Goal: Task Accomplishment & Management: Complete application form

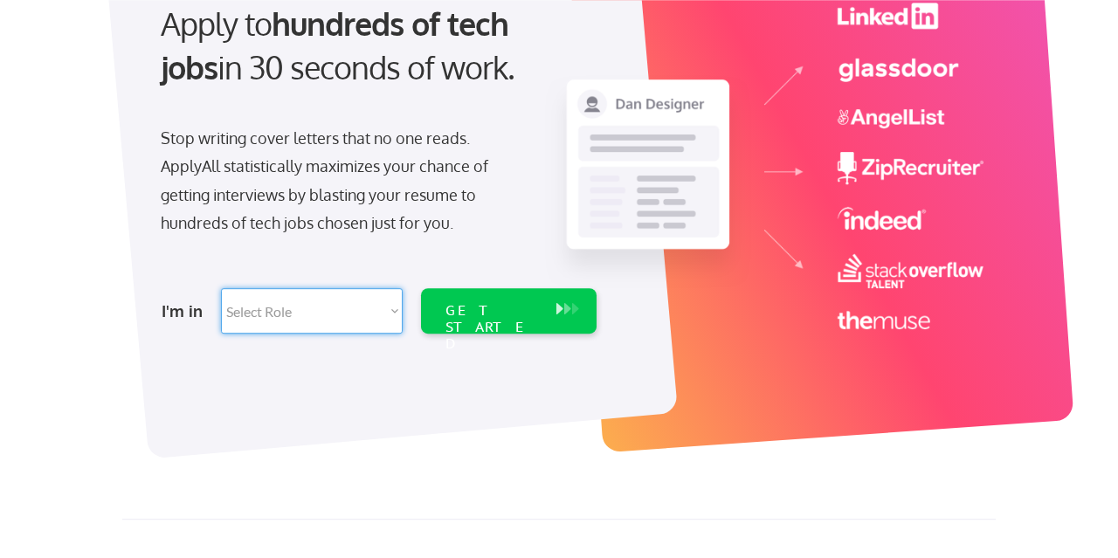
select select ""hr_recruiting""
click option "HR/Recruiting" at bounding box center [0, 0] width 0 height 0
select select ""hr_recruiting""
click at [456, 301] on div "GET STARTED" at bounding box center [492, 310] width 111 height 45
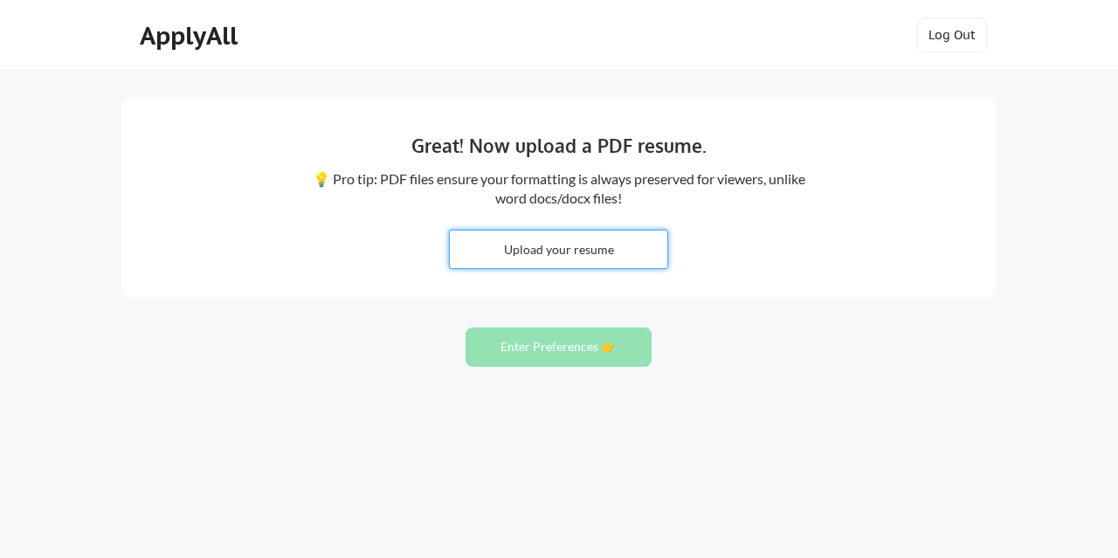
click at [548, 249] on input "file" at bounding box center [559, 250] width 218 height 38
type input "C:\fakepath\[PERSON_NAME] Resume 2025.docx"
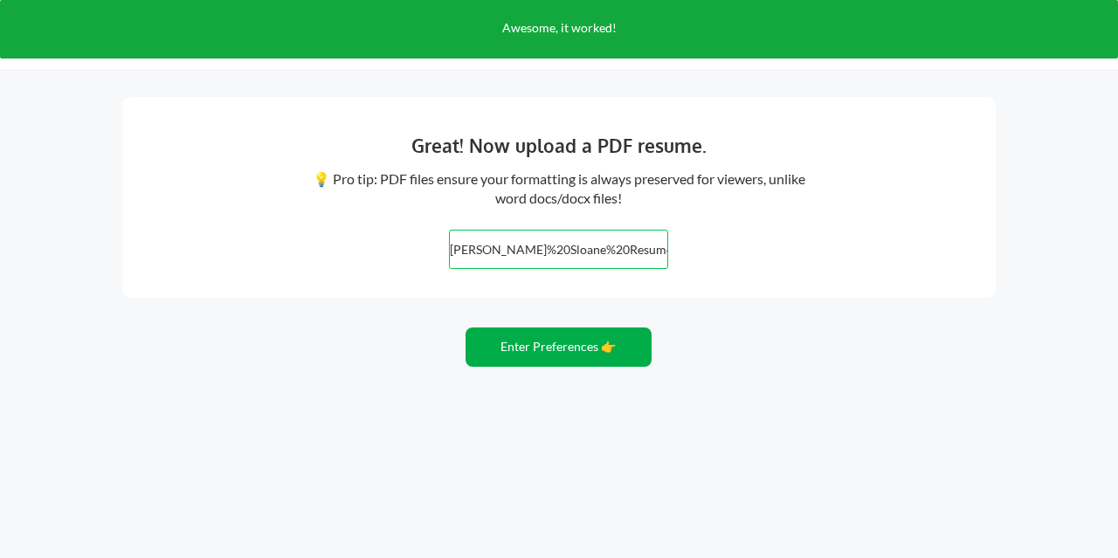
click at [594, 344] on button "Enter Preferences 👉" at bounding box center [559, 347] width 186 height 39
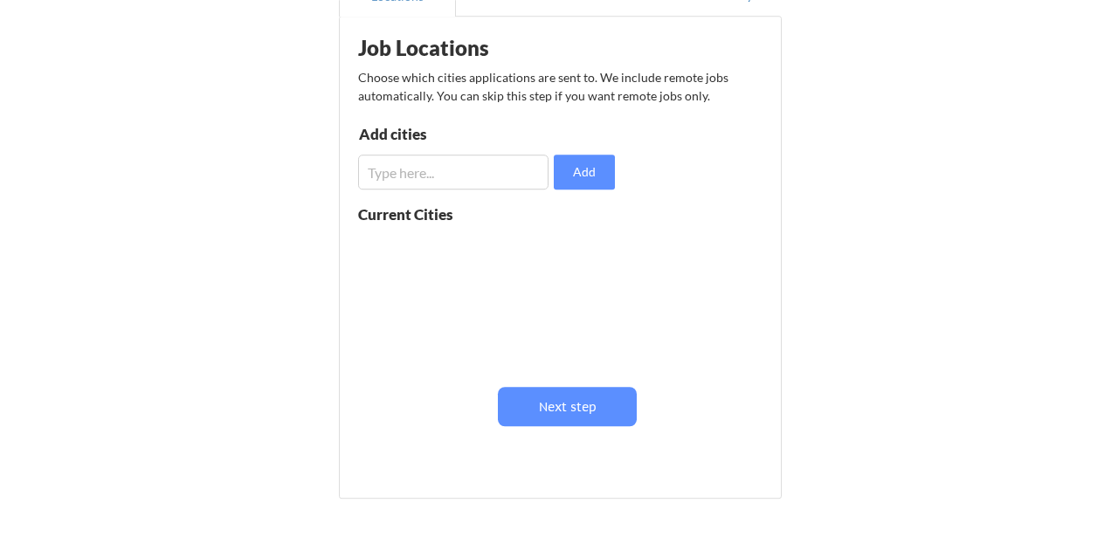
scroll to position [200, 0]
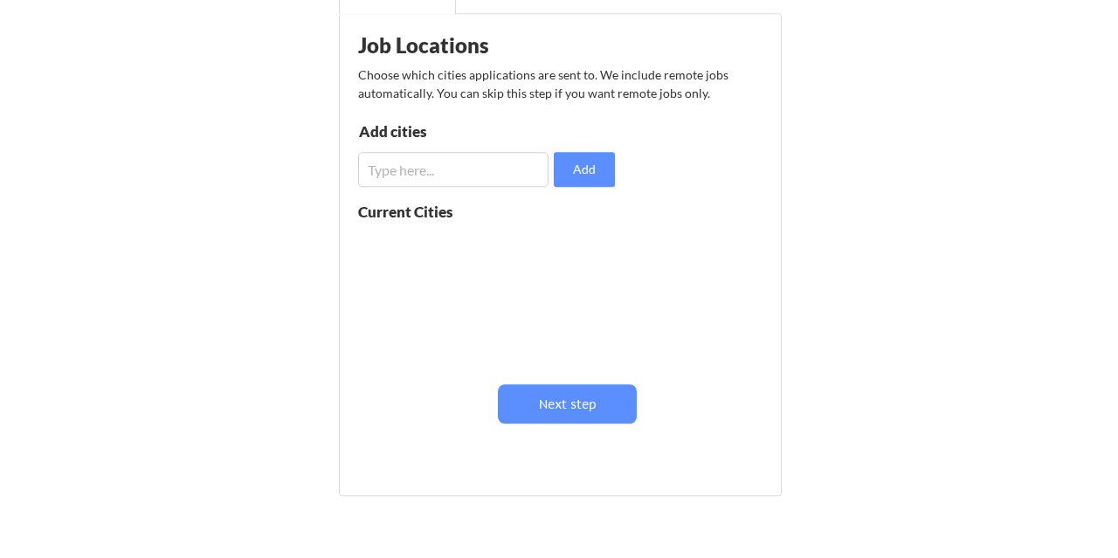
click at [409, 169] on input "input" at bounding box center [453, 169] width 190 height 35
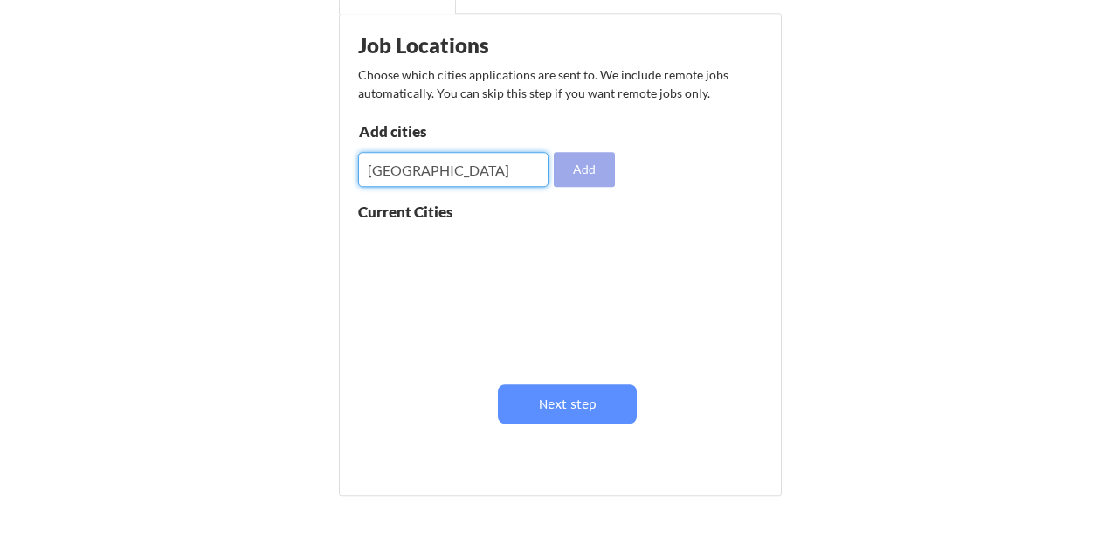
type input "Atlanta"
click at [574, 171] on button "Add" at bounding box center [584, 169] width 61 height 35
click at [460, 173] on input "input" at bounding box center [453, 169] width 190 height 35
type input "Gainesville"
click at [580, 163] on button "Add" at bounding box center [584, 169] width 61 height 35
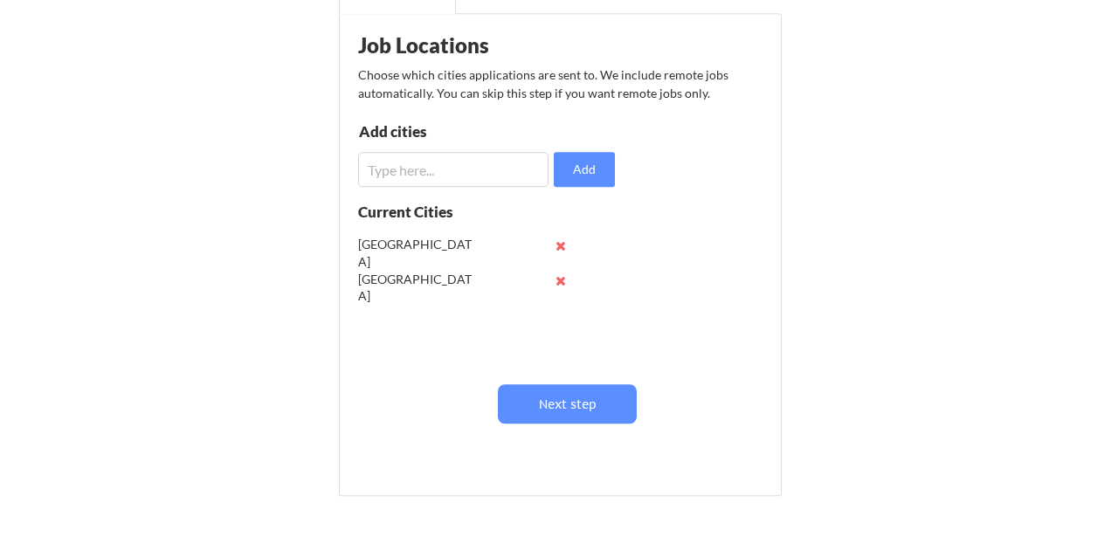
click at [426, 178] on input "input" at bounding box center [453, 169] width 190 height 35
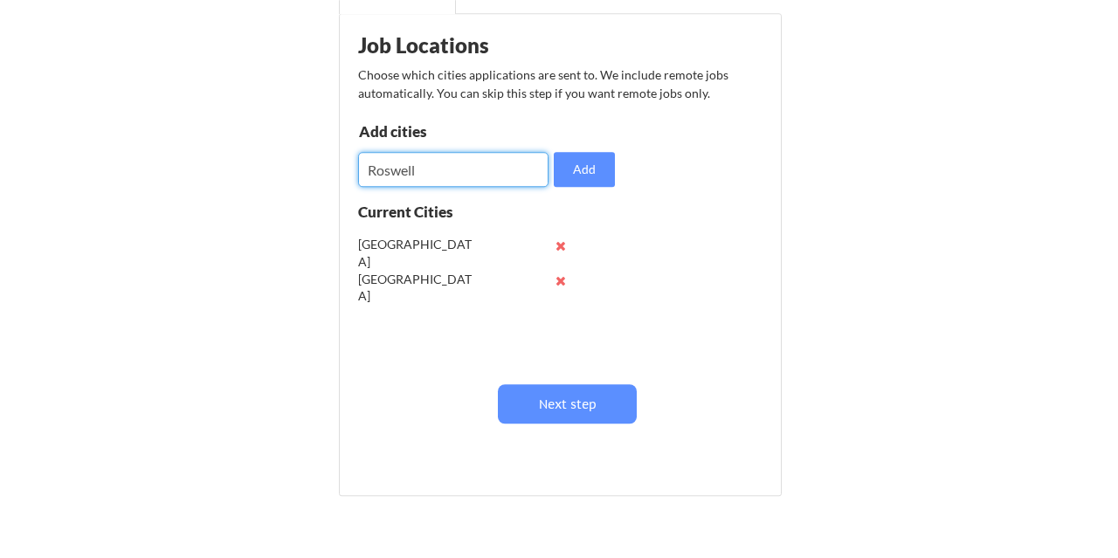
type input "Roswell"
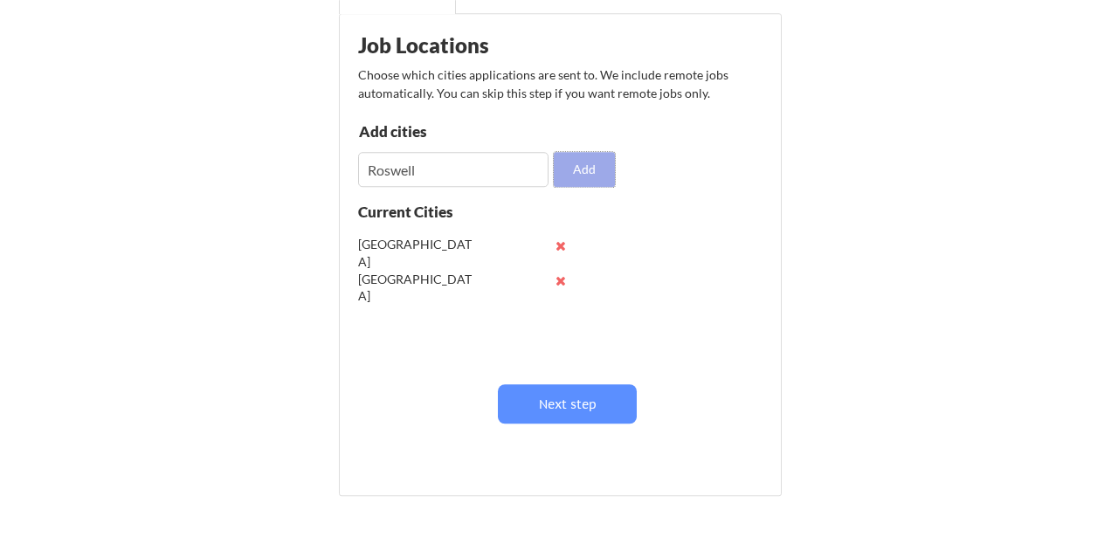
click at [576, 167] on button "Add" at bounding box center [584, 169] width 61 height 35
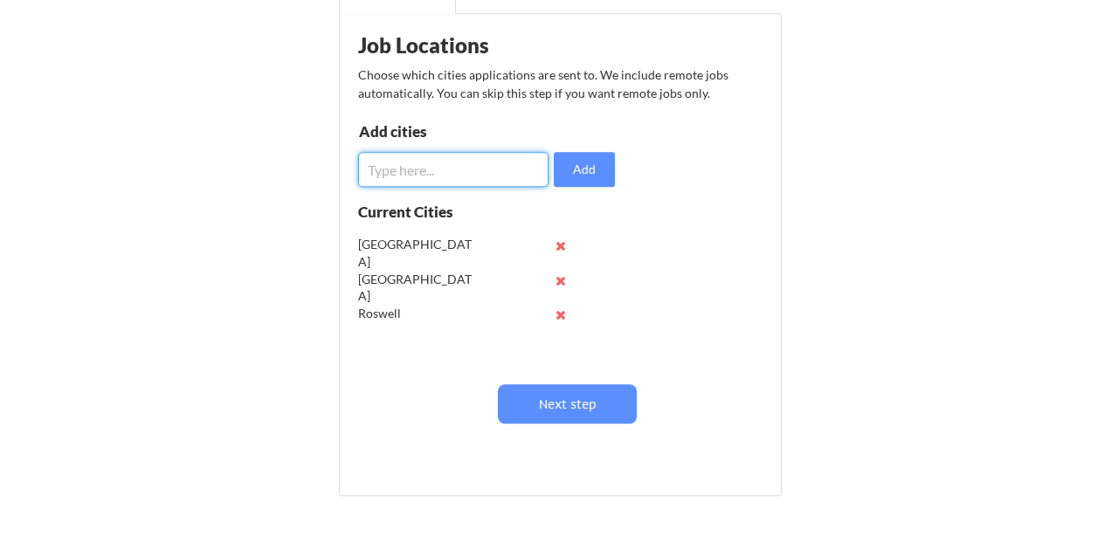
click at [467, 163] on input "input" at bounding box center [453, 169] width 190 height 35
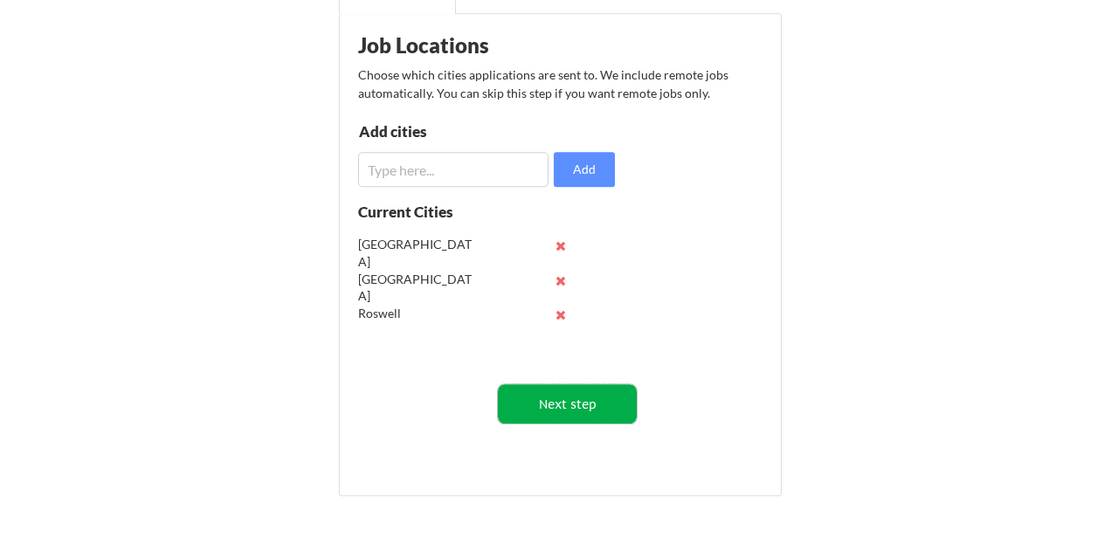
click at [558, 398] on button "Next step" at bounding box center [567, 403] width 139 height 39
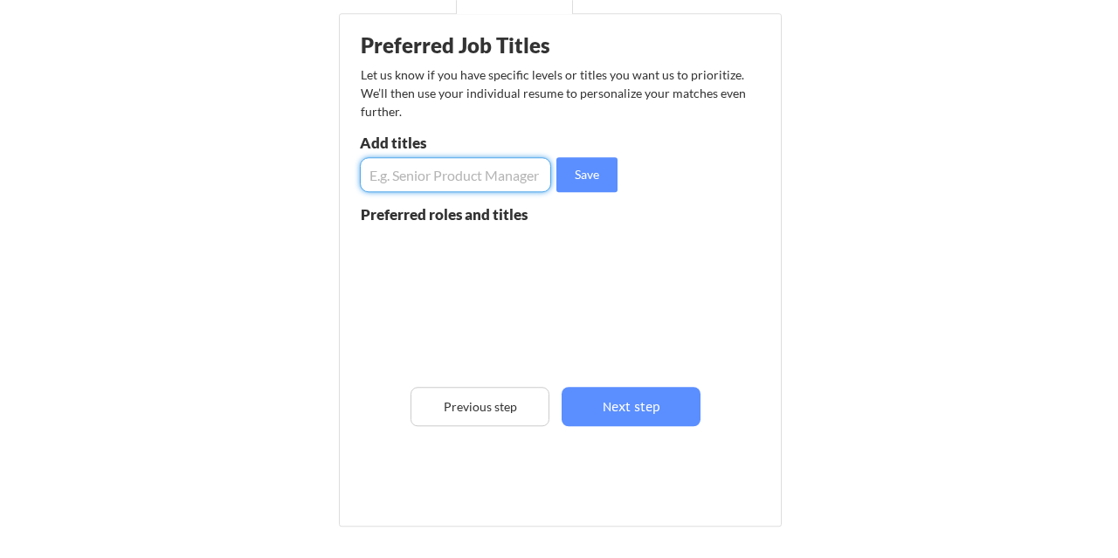
click at [446, 176] on input "input" at bounding box center [455, 174] width 191 height 35
type input "HR generalist"
click at [564, 168] on button "Save" at bounding box center [587, 174] width 61 height 35
click at [457, 166] on input "input" at bounding box center [455, 174] width 191 height 35
type input "HR partner"
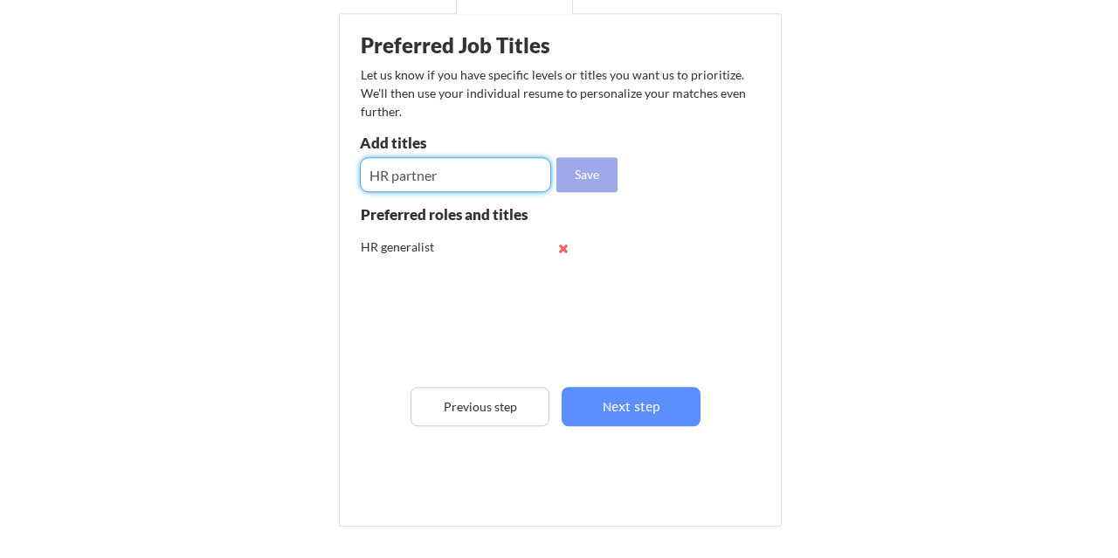
click at [602, 185] on button "Save" at bounding box center [587, 174] width 61 height 35
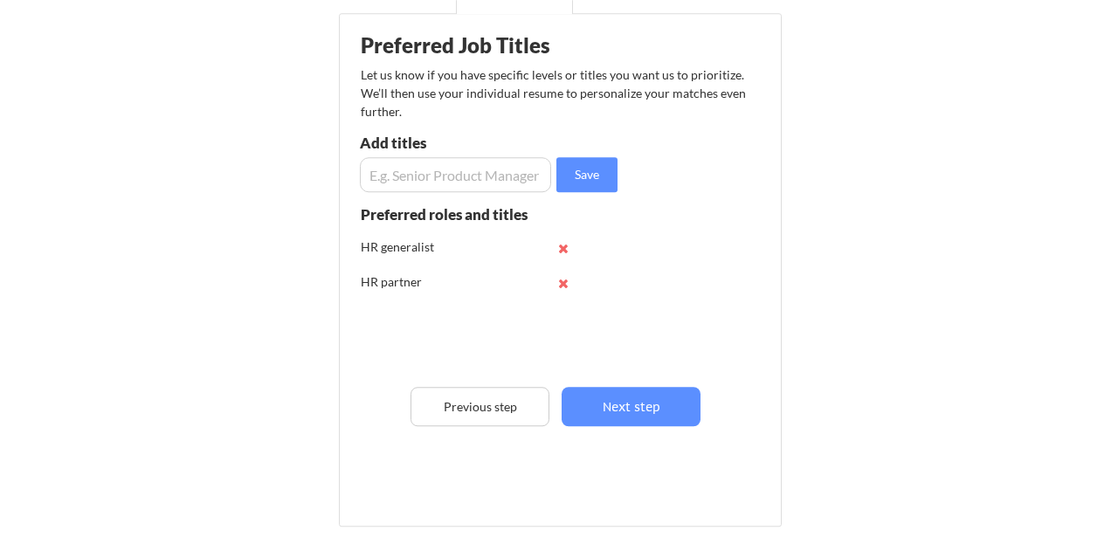
click at [446, 176] on input "input" at bounding box center [455, 174] width 191 height 35
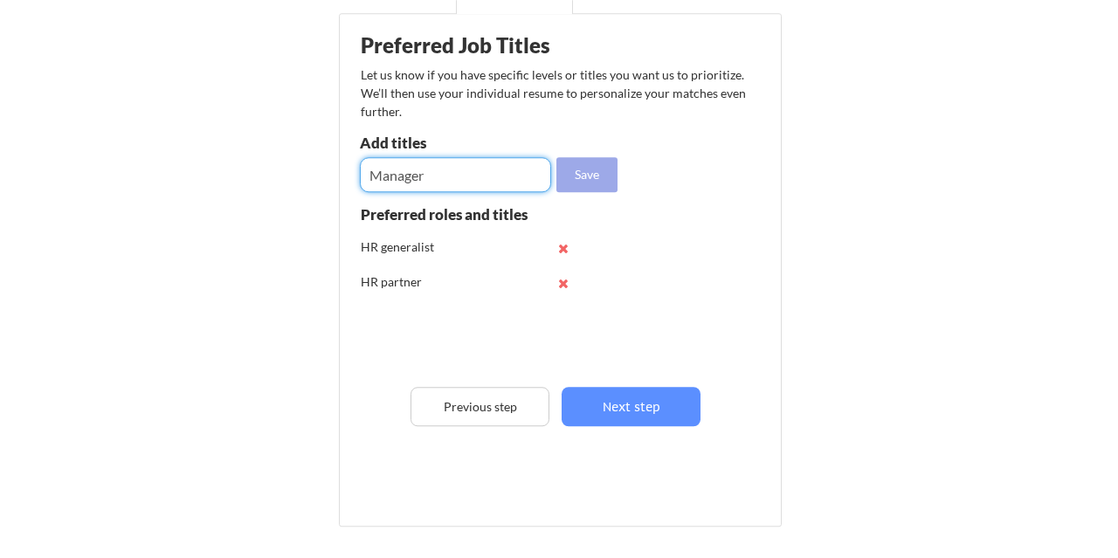
type input "Manager"
click at [570, 163] on button "Save" at bounding box center [587, 174] width 61 height 35
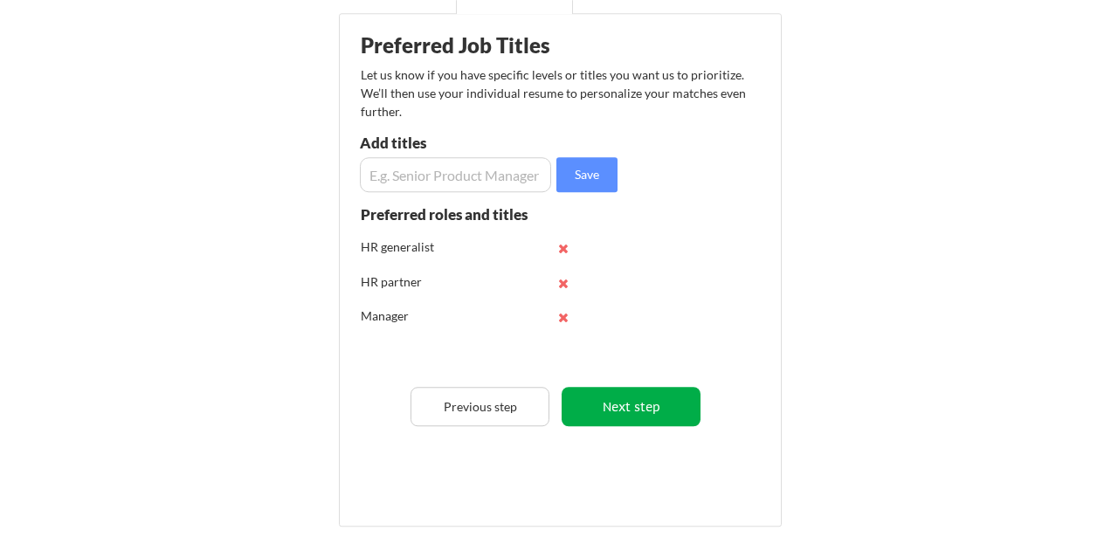
click at [613, 404] on button "Next step" at bounding box center [631, 406] width 139 height 39
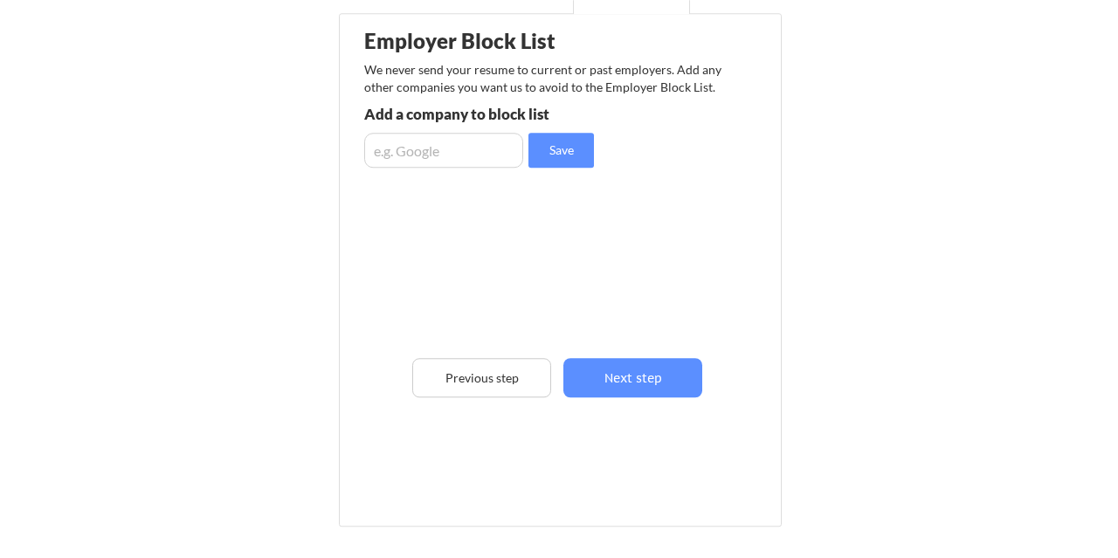
click at [456, 142] on input "input" at bounding box center [443, 150] width 159 height 35
type input "Amazon"
click at [553, 147] on button "Save" at bounding box center [562, 150] width 66 height 35
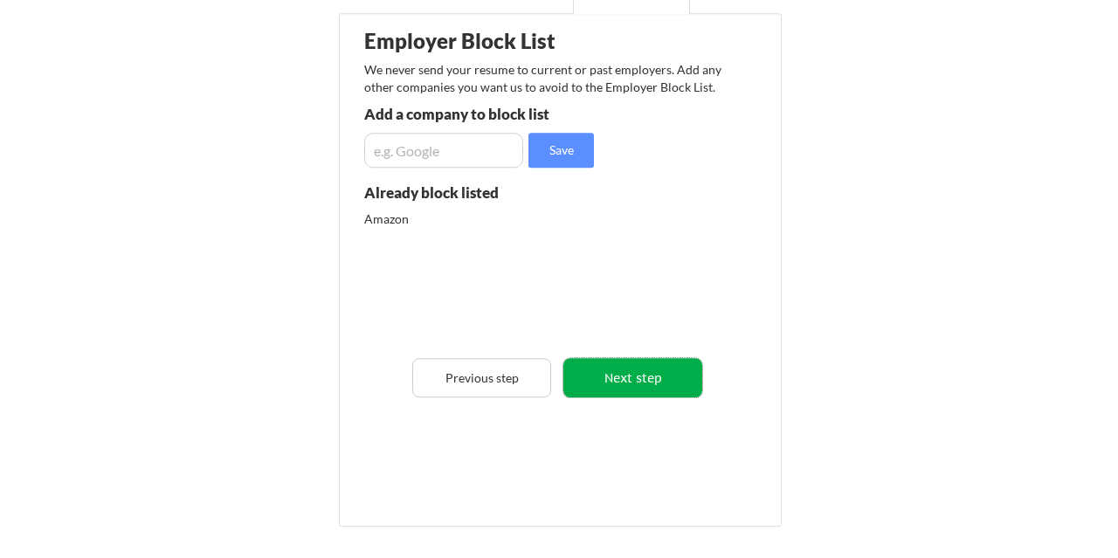
click at [642, 370] on button "Next step" at bounding box center [633, 377] width 139 height 39
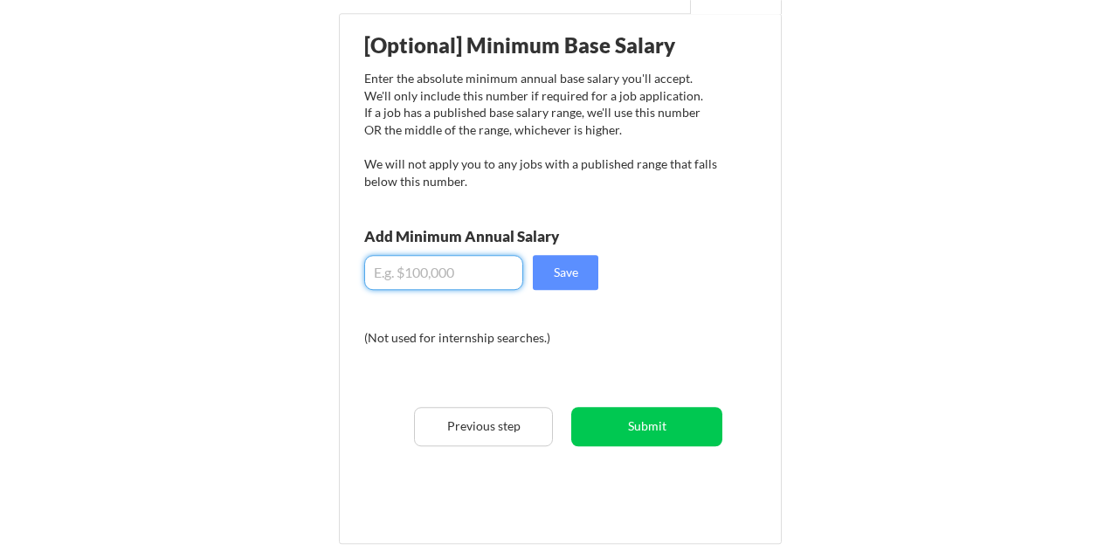
click at [488, 274] on input "input" at bounding box center [443, 272] width 159 height 35
type input "$85,000"
click at [579, 280] on button "Save" at bounding box center [566, 272] width 66 height 35
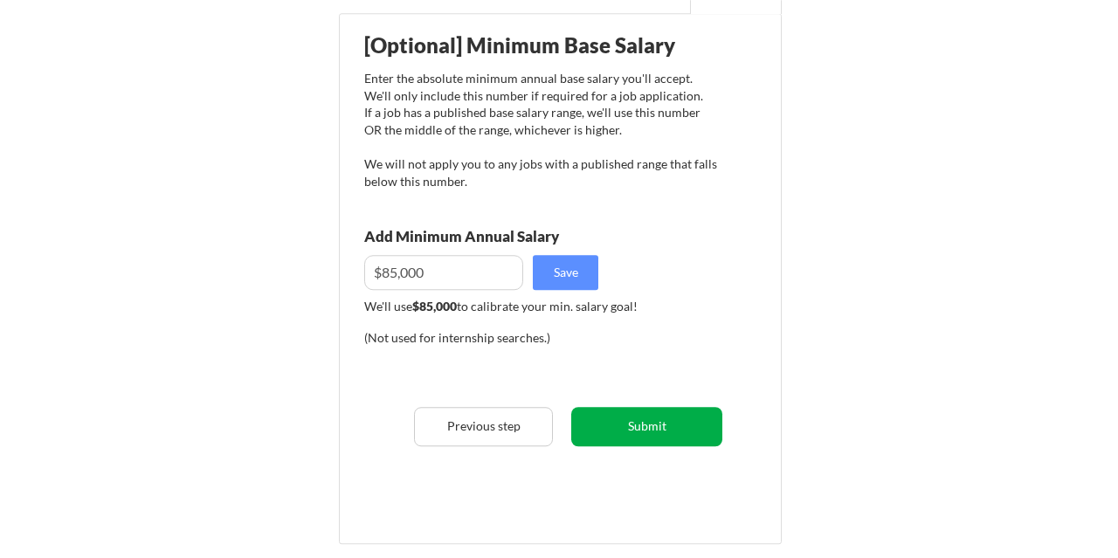
click at [656, 428] on button "Submit" at bounding box center [646, 426] width 151 height 39
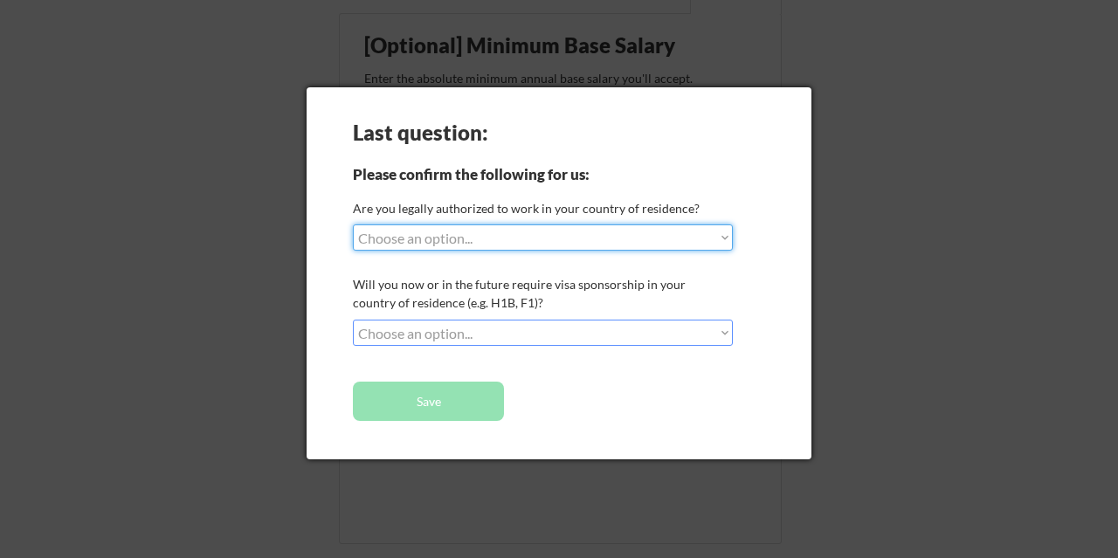
click at [353, 225] on select "Choose an option... Yes, I am a US Citizen Yes, I am a Canadian Citizen Yes, I …" at bounding box center [543, 238] width 380 height 26
select select ""yes__i_am_a_us_citizen""
click option "Yes, I am a US Citizen" at bounding box center [0, 0] width 0 height 0
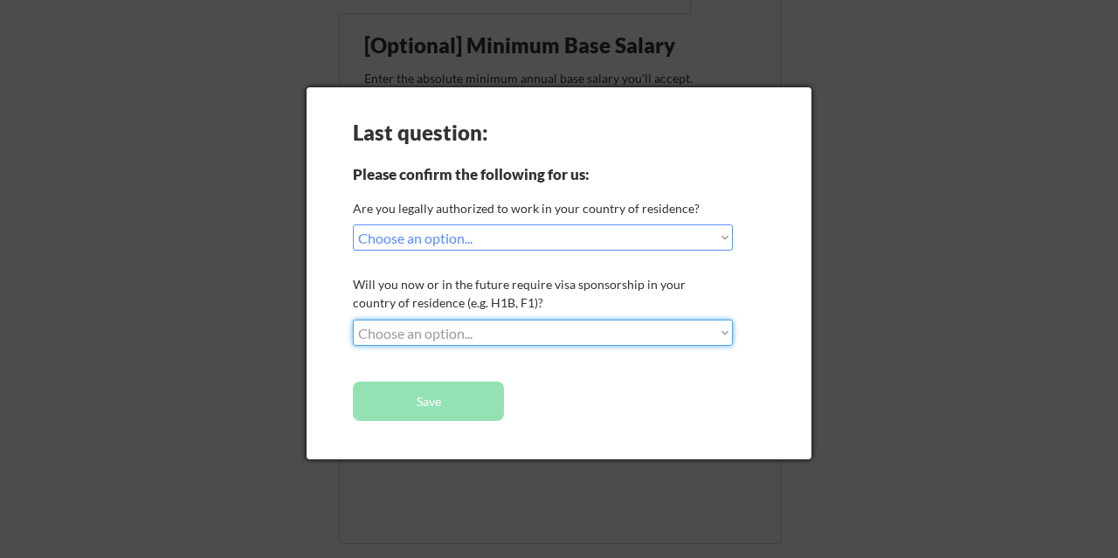
select select ""no__i_will_not_need_sponsorship""
click option "No, I will not need sponsorship" at bounding box center [0, 0] width 0 height 0
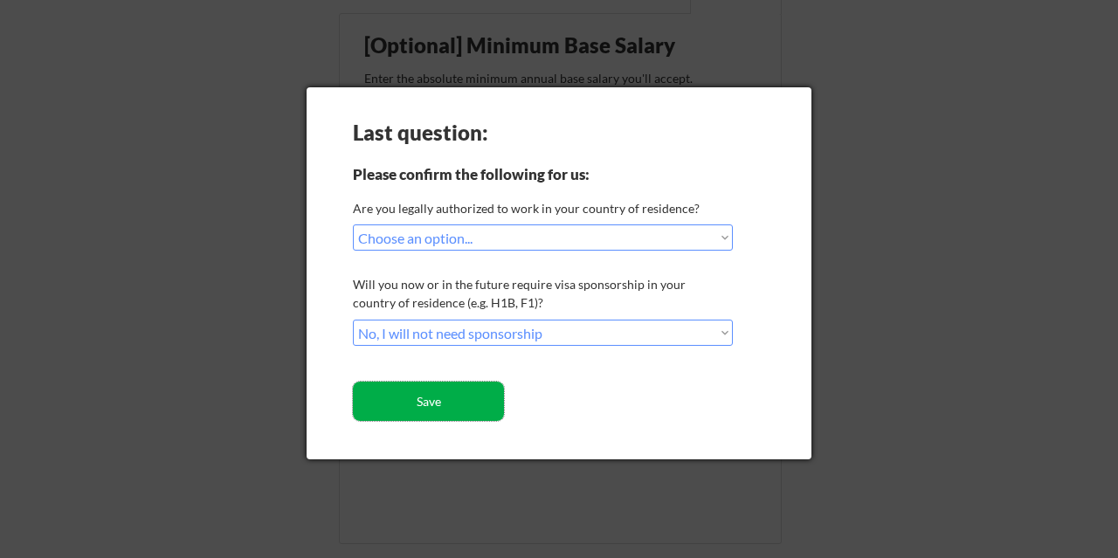
click at [418, 413] on button "Save" at bounding box center [428, 401] width 151 height 39
